Goal: Navigation & Orientation: Understand site structure

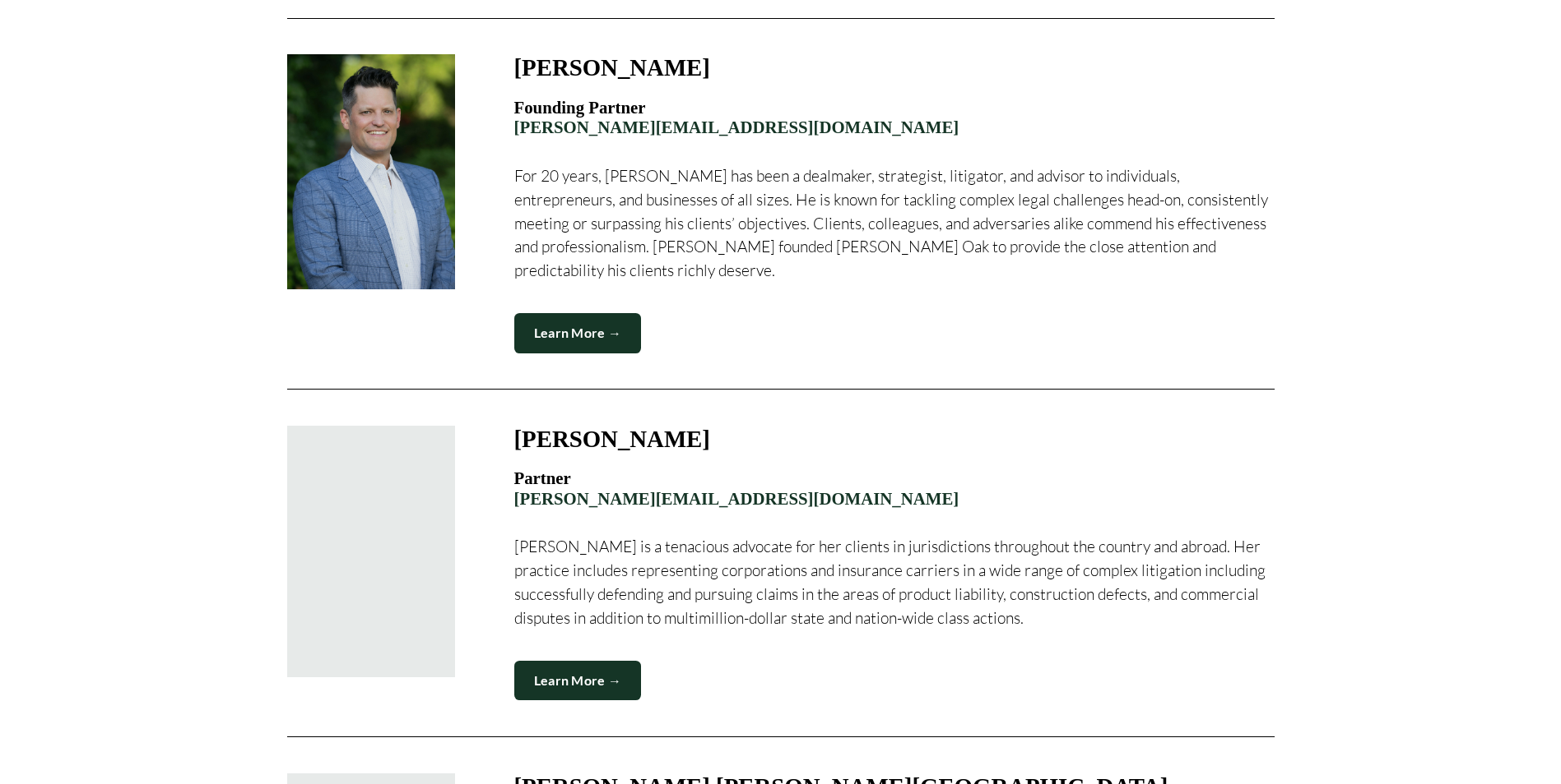
scroll to position [987, 0]
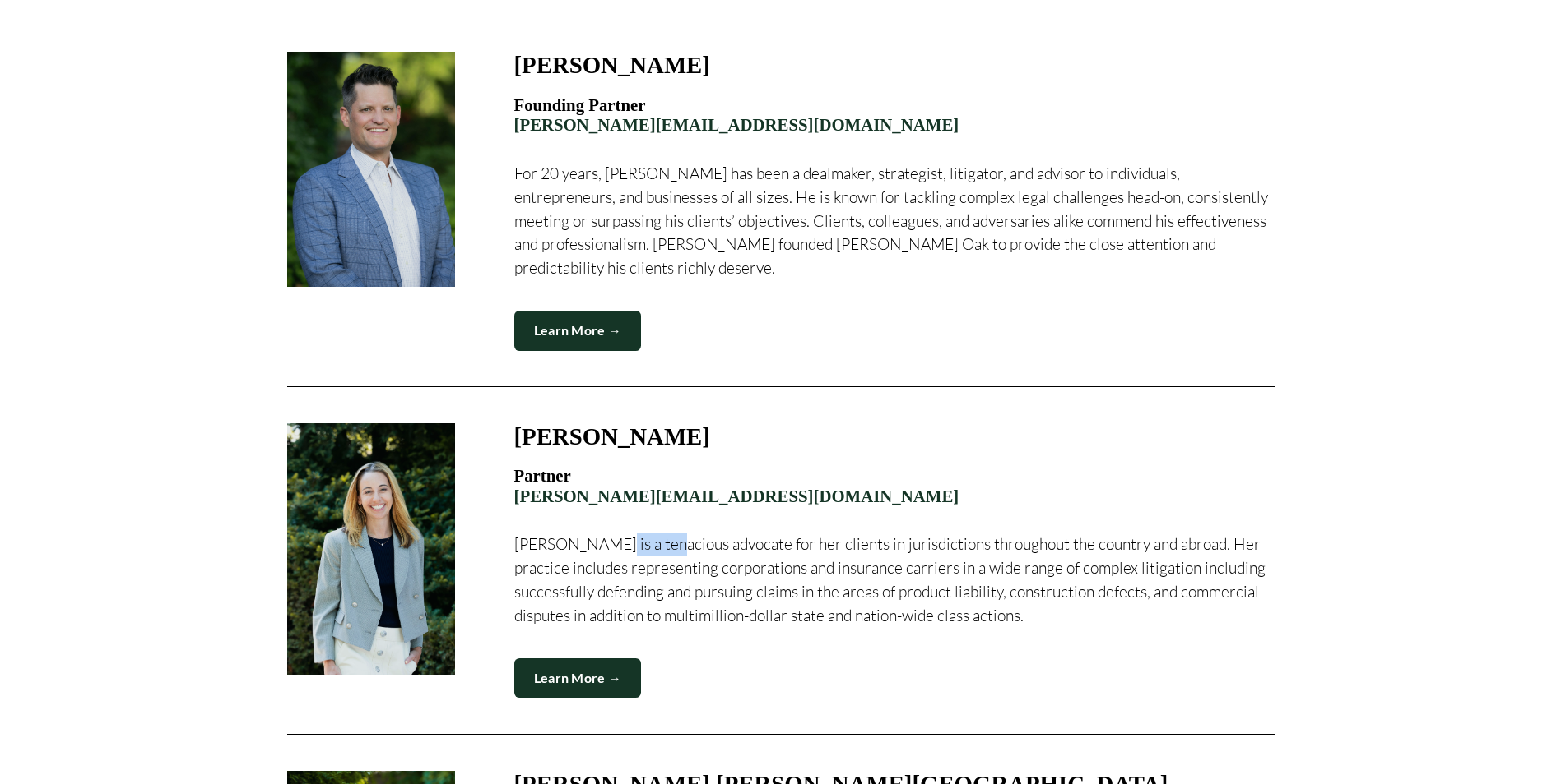
drag, startPoint x: 657, startPoint y: 524, endPoint x: 595, endPoint y: 522, distance: 62.0
click at [595, 532] on p "[PERSON_NAME] is a tenacious advocate for her clients in jurisdictions througho…" at bounding box center [894, 579] width 760 height 94
copy p "tenacious"
click at [854, 663] on div "Learn More →" at bounding box center [894, 678] width 760 height 40
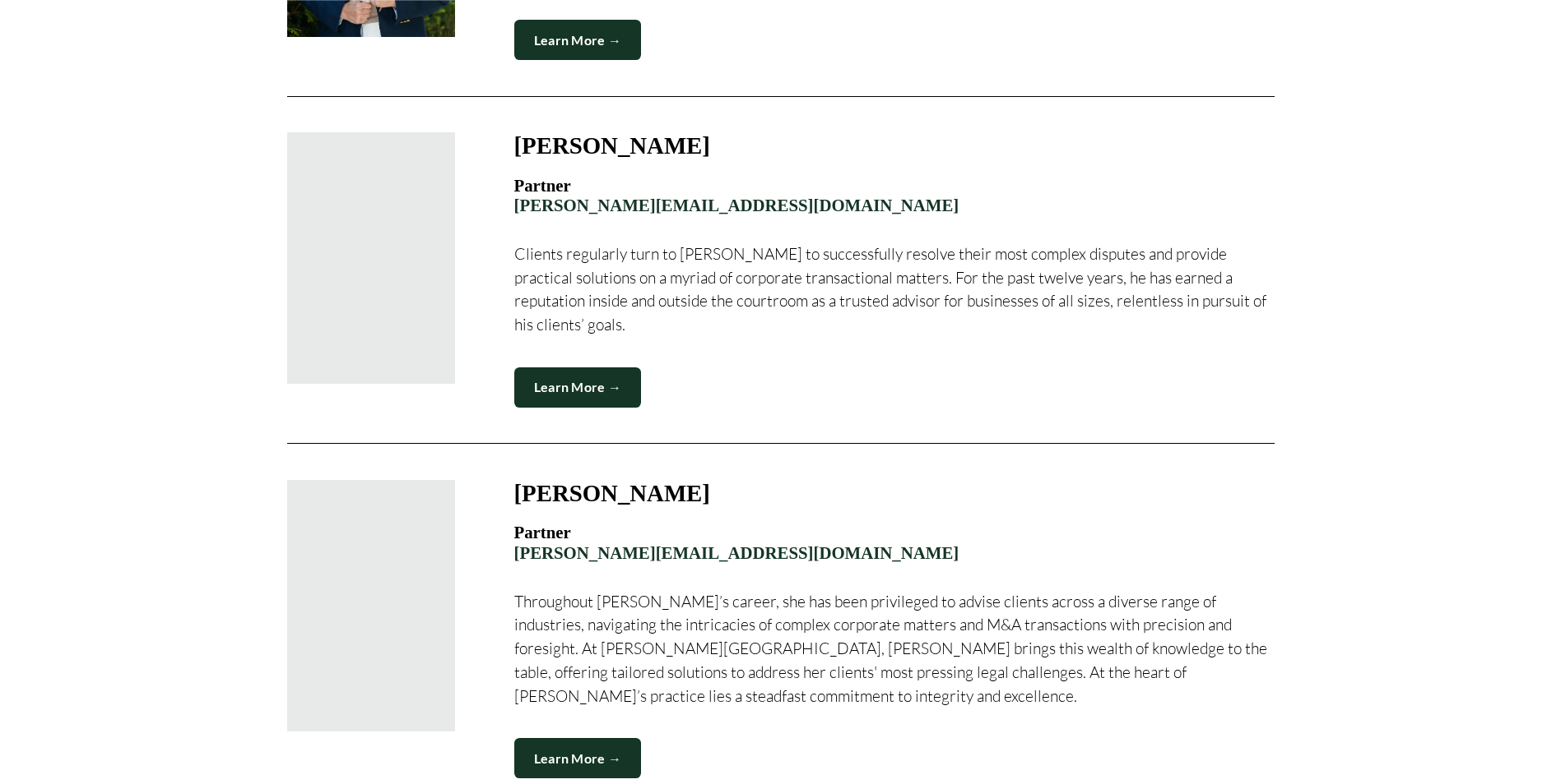
scroll to position [1973, 0]
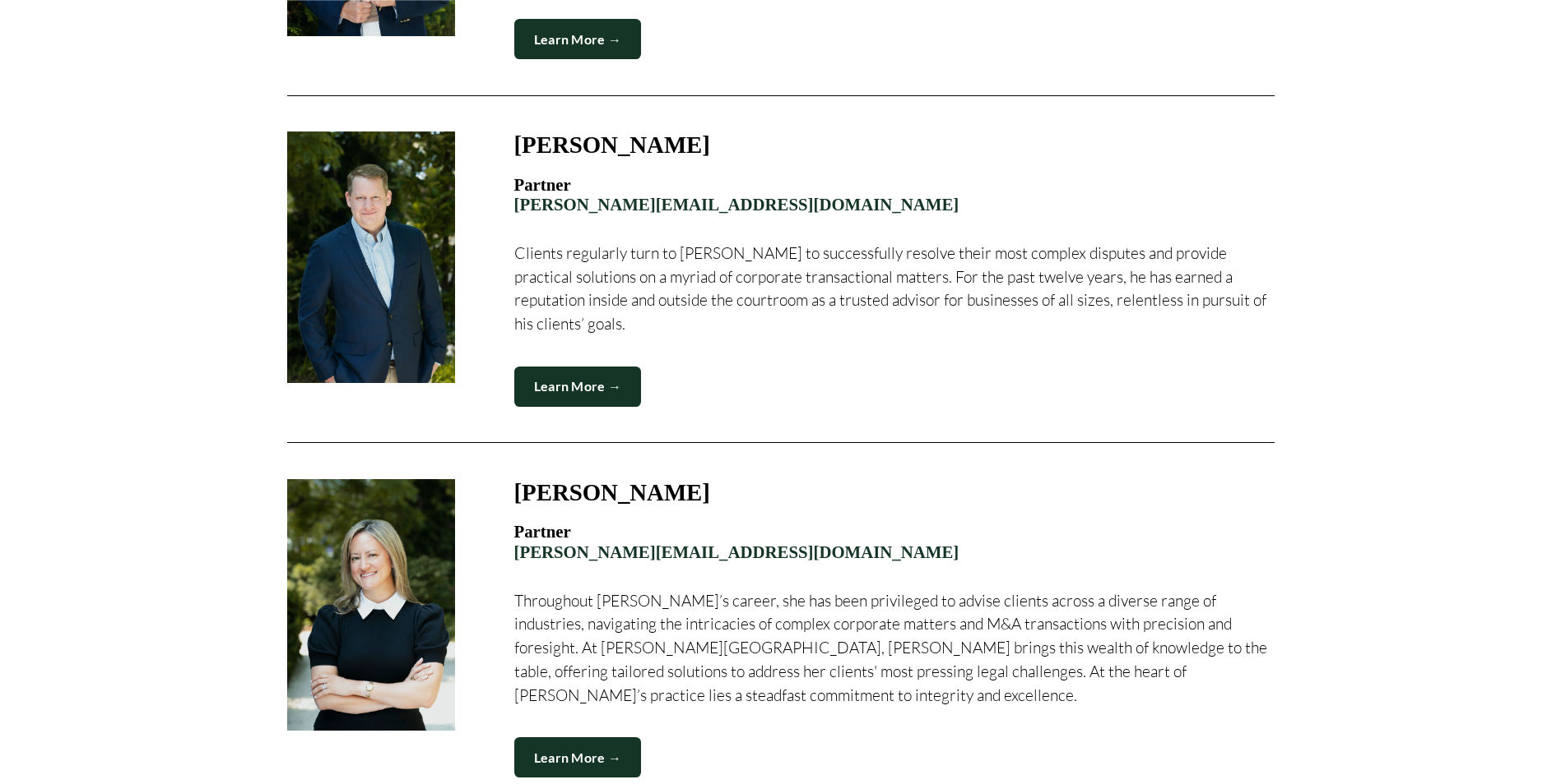
click at [358, 539] on div at bounding box center [370, 604] width 168 height 252
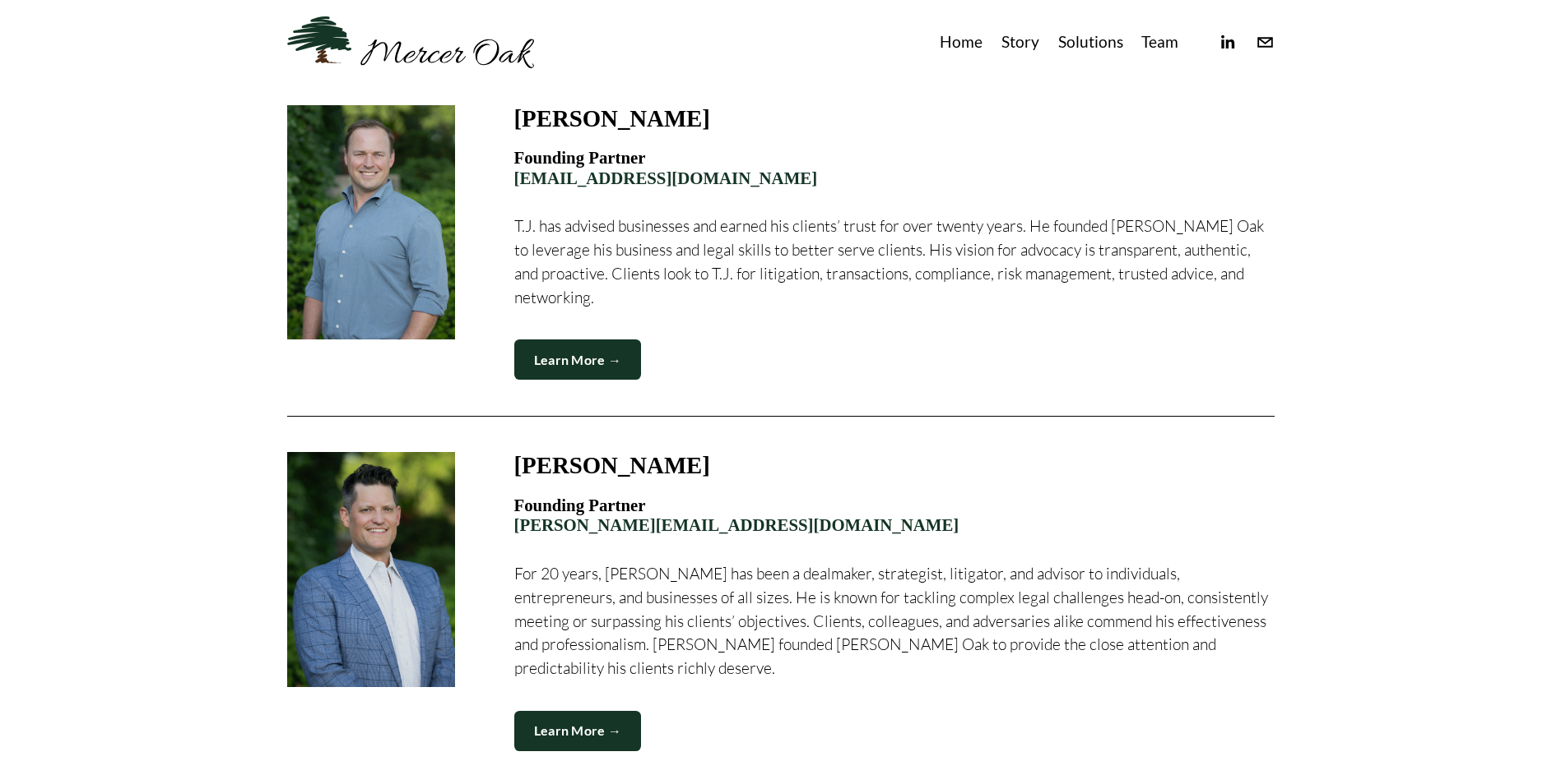
scroll to position [0, 0]
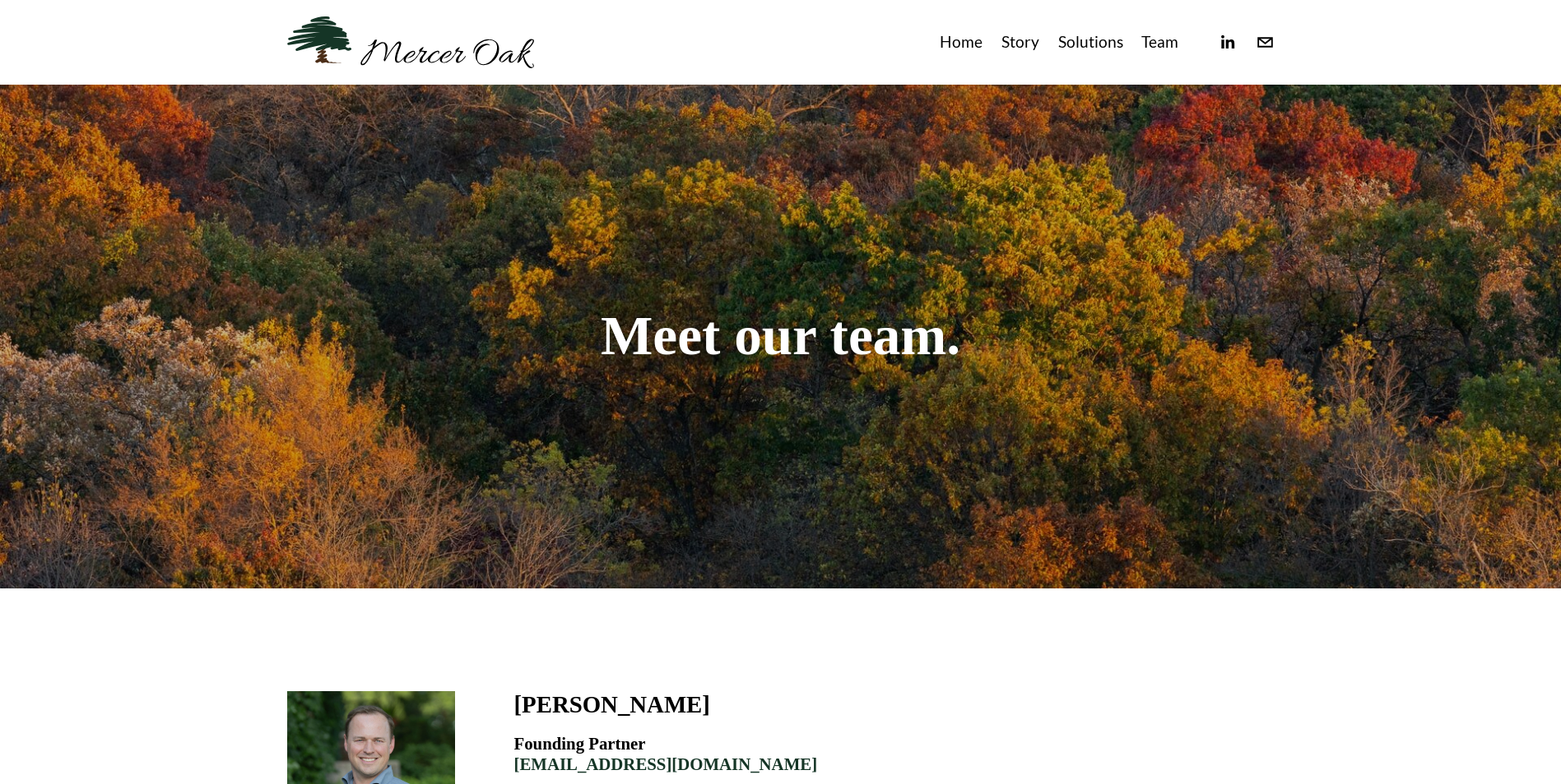
click at [1162, 42] on link "Team" at bounding box center [1160, 43] width 37 height 27
click at [959, 38] on link "Home" at bounding box center [961, 43] width 43 height 27
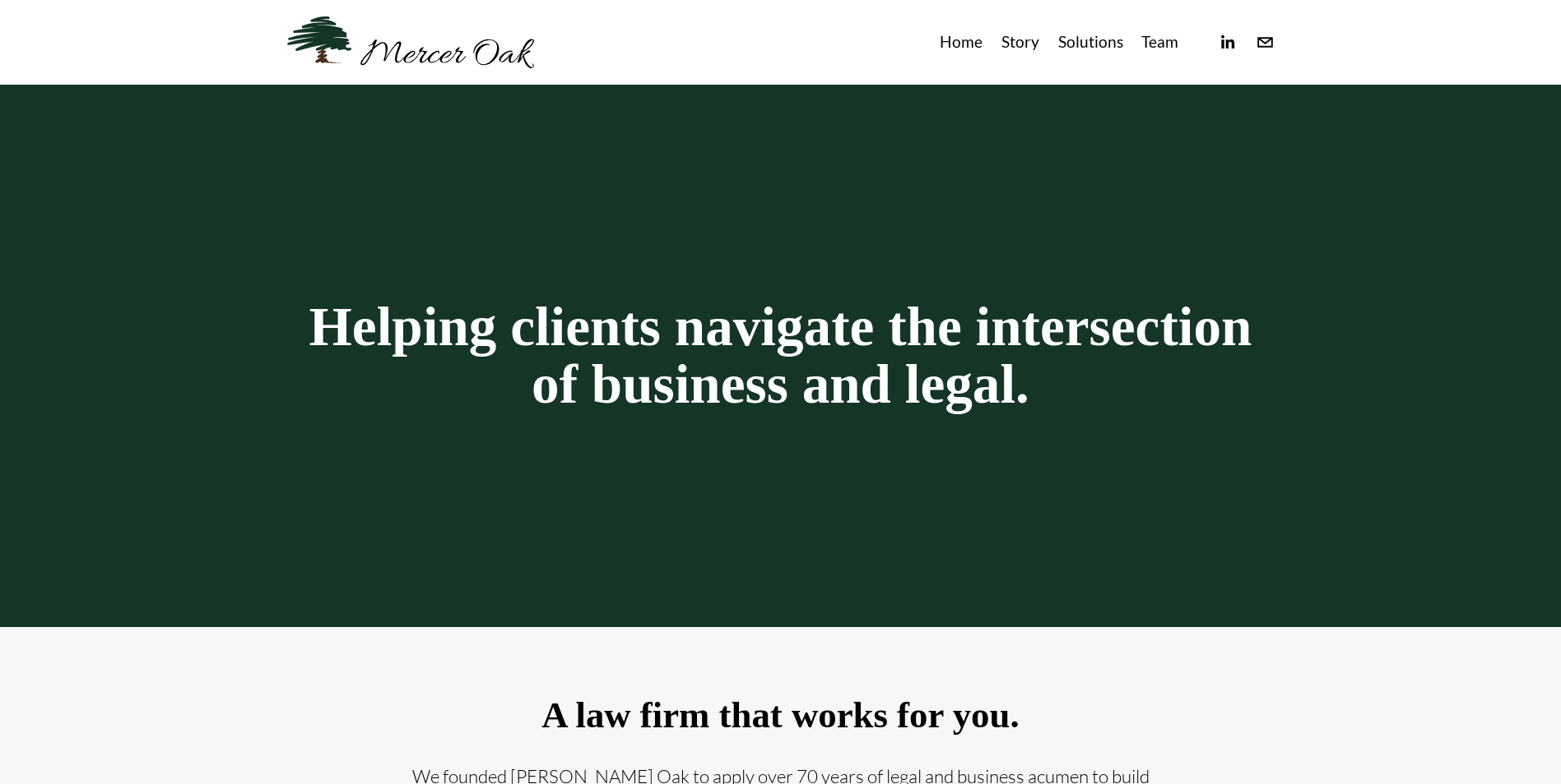
click at [1023, 47] on link "Story" at bounding box center [1020, 43] width 38 height 27
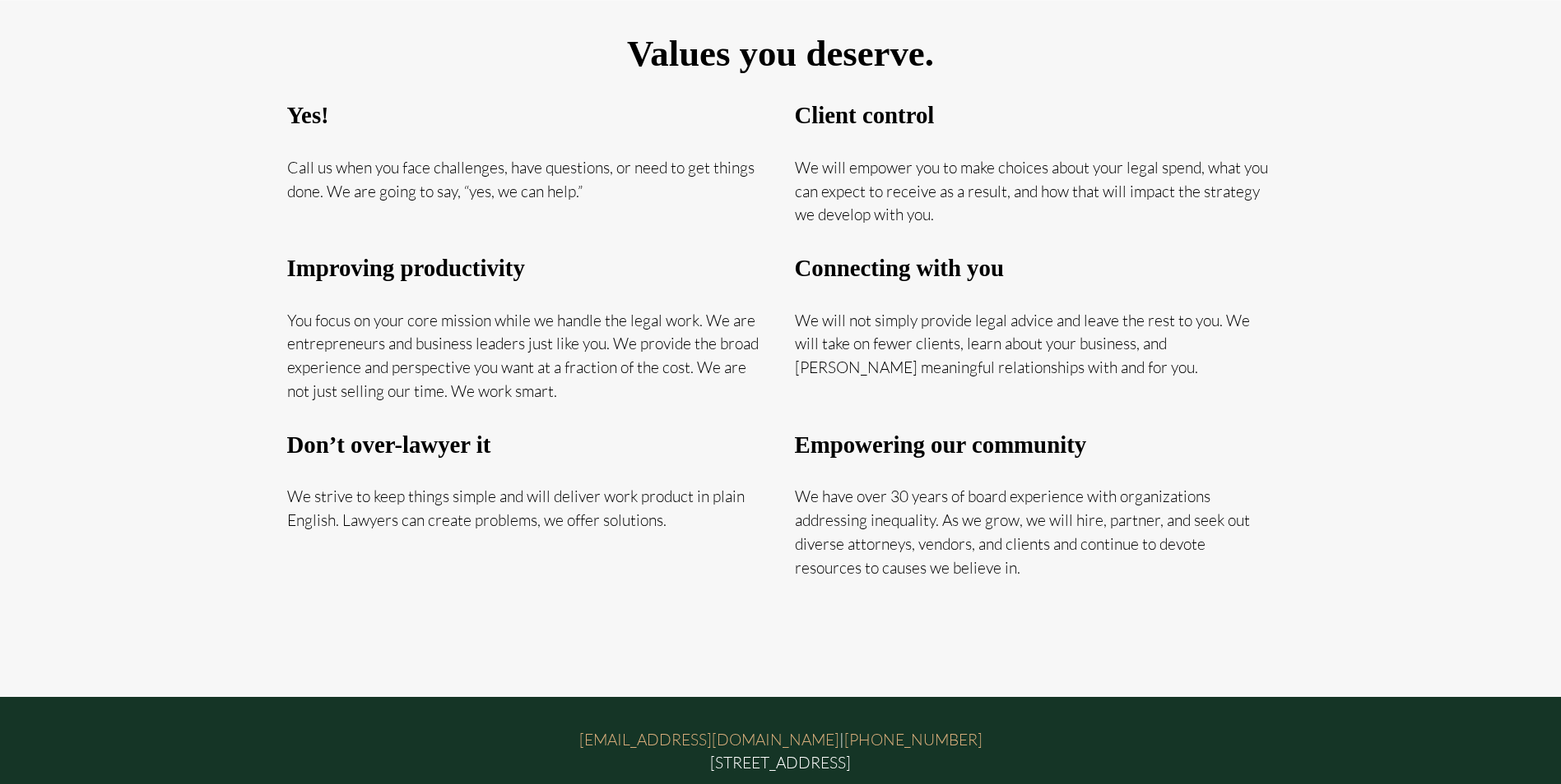
scroll to position [1041, 0]
